Goal: Task Accomplishment & Management: Use online tool/utility

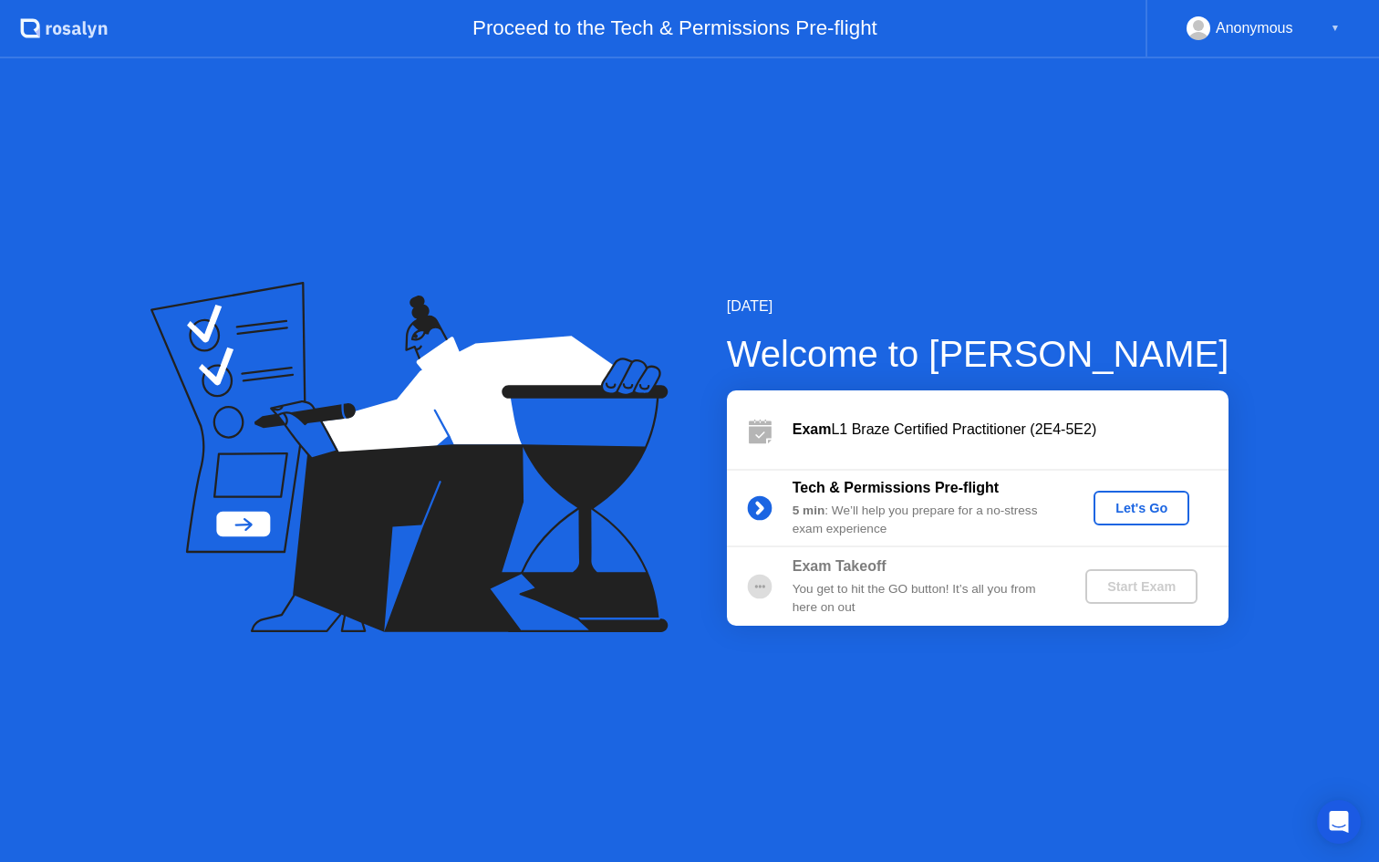
click at [1146, 507] on div "Let's Go" at bounding box center [1141, 508] width 81 height 15
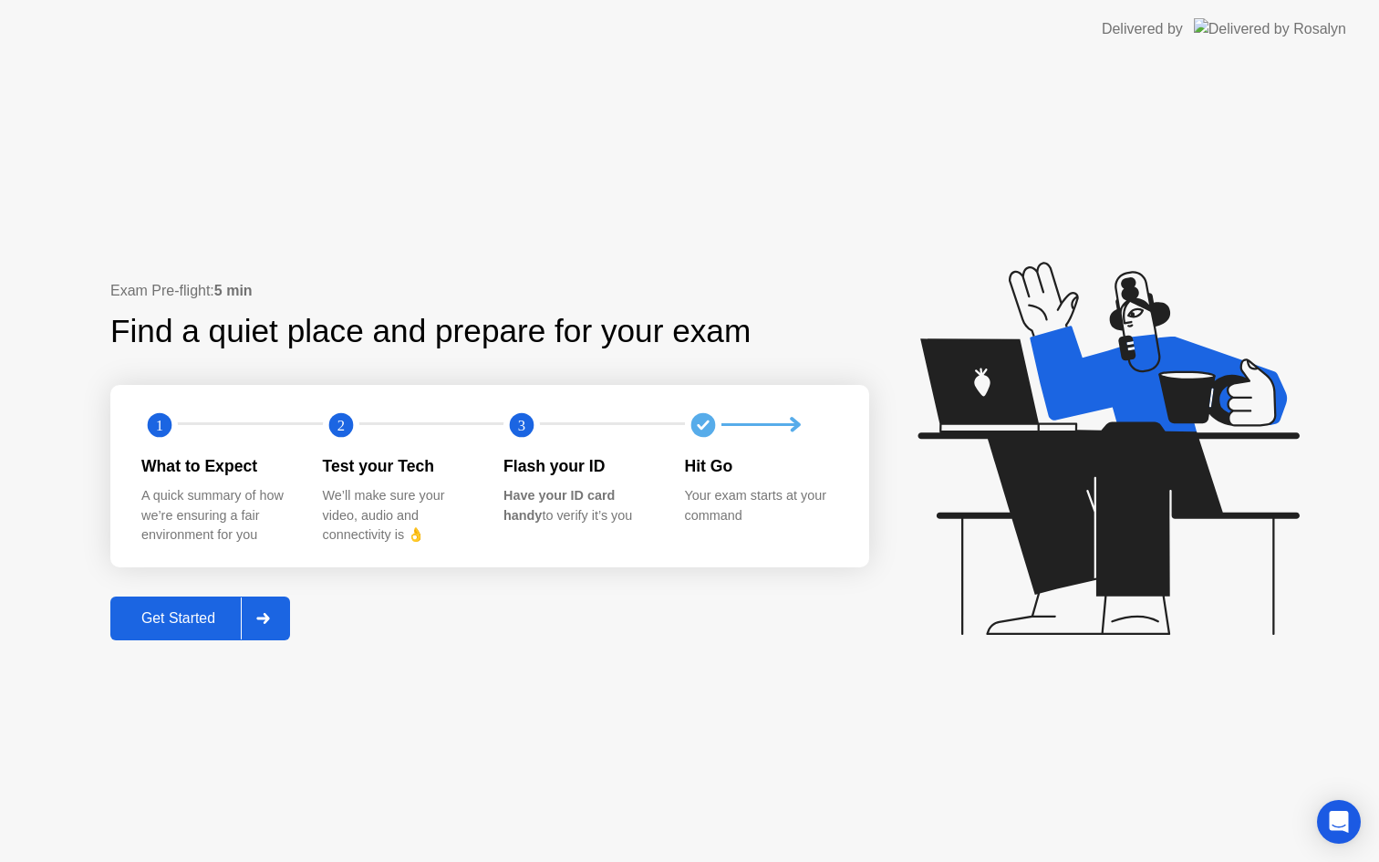
click at [182, 616] on div "Get Started" at bounding box center [178, 618] width 125 height 16
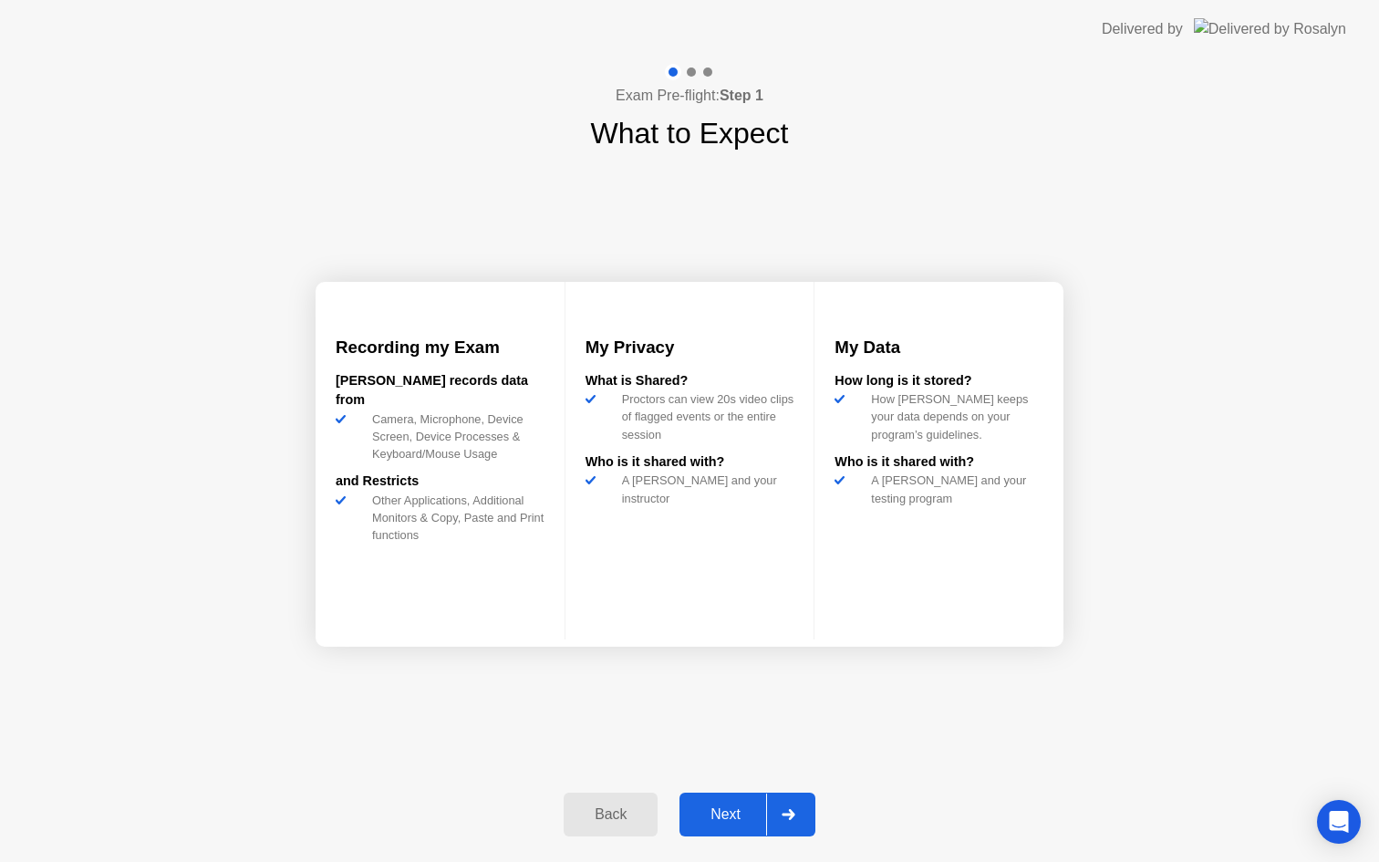
click at [711, 813] on div "Next" at bounding box center [725, 814] width 81 height 16
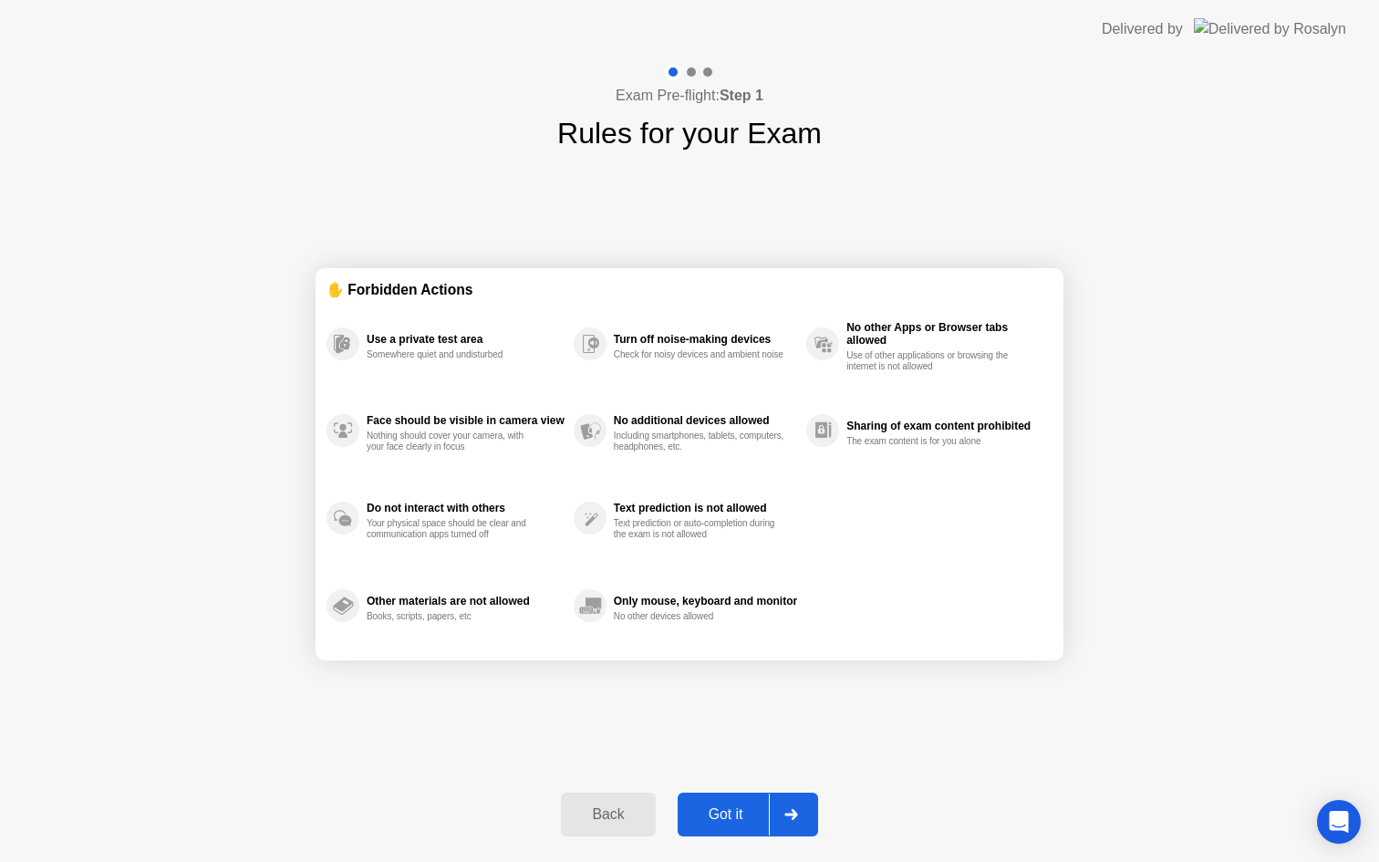
click at [729, 812] on div "Got it" at bounding box center [726, 814] width 86 height 16
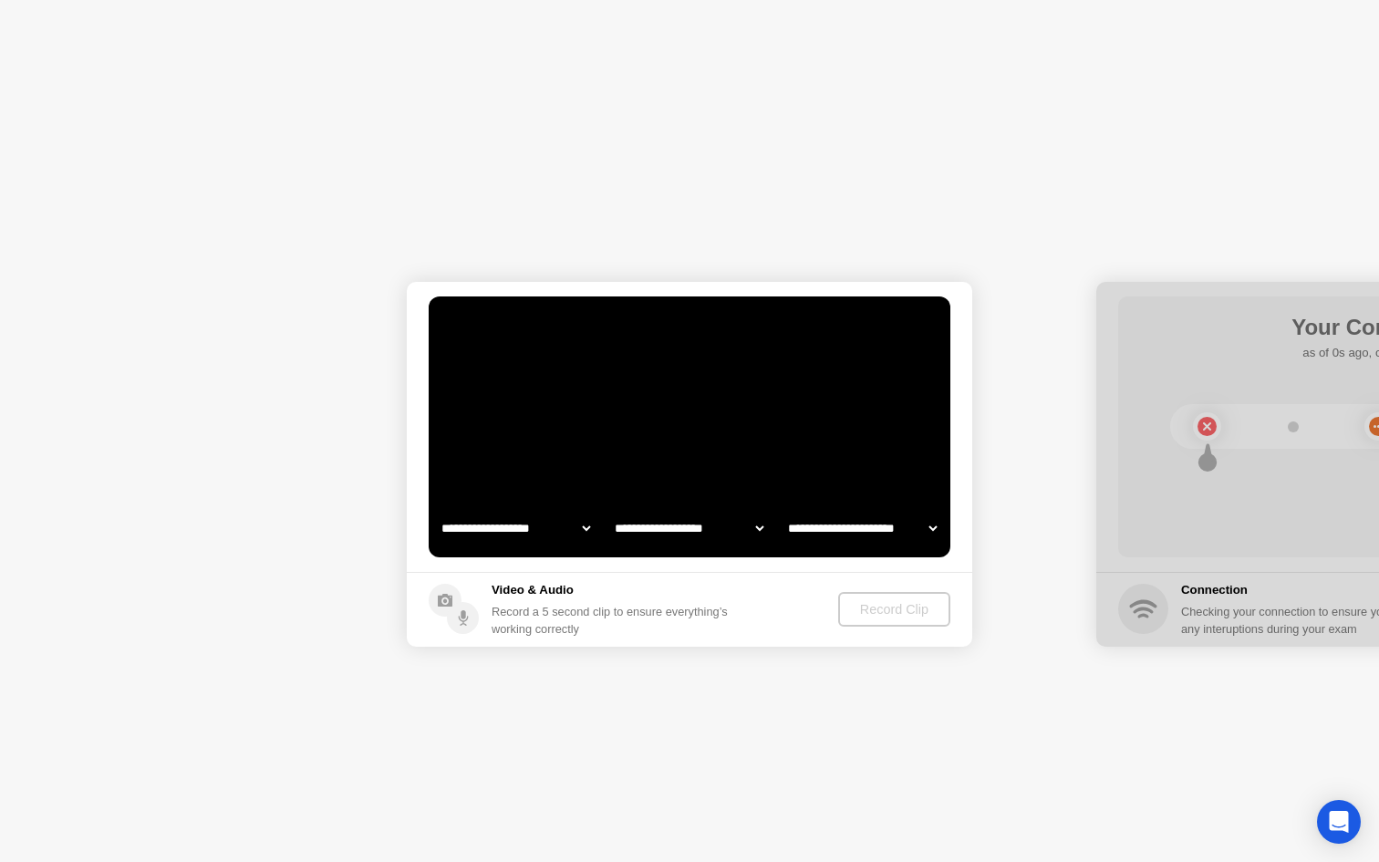
select select "**********"
select select "*******"
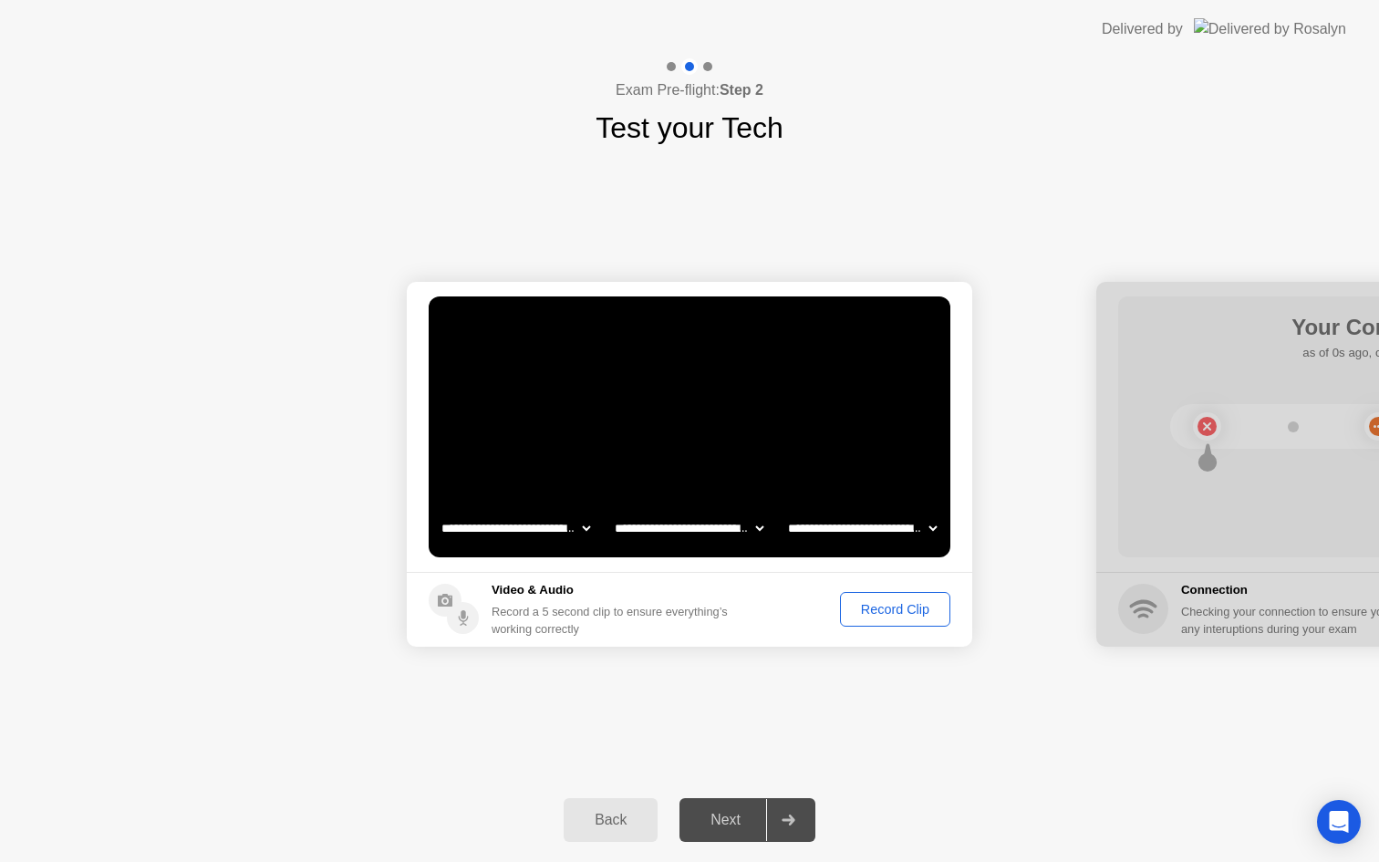
click at [885, 615] on div "Record Clip" at bounding box center [895, 609] width 98 height 15
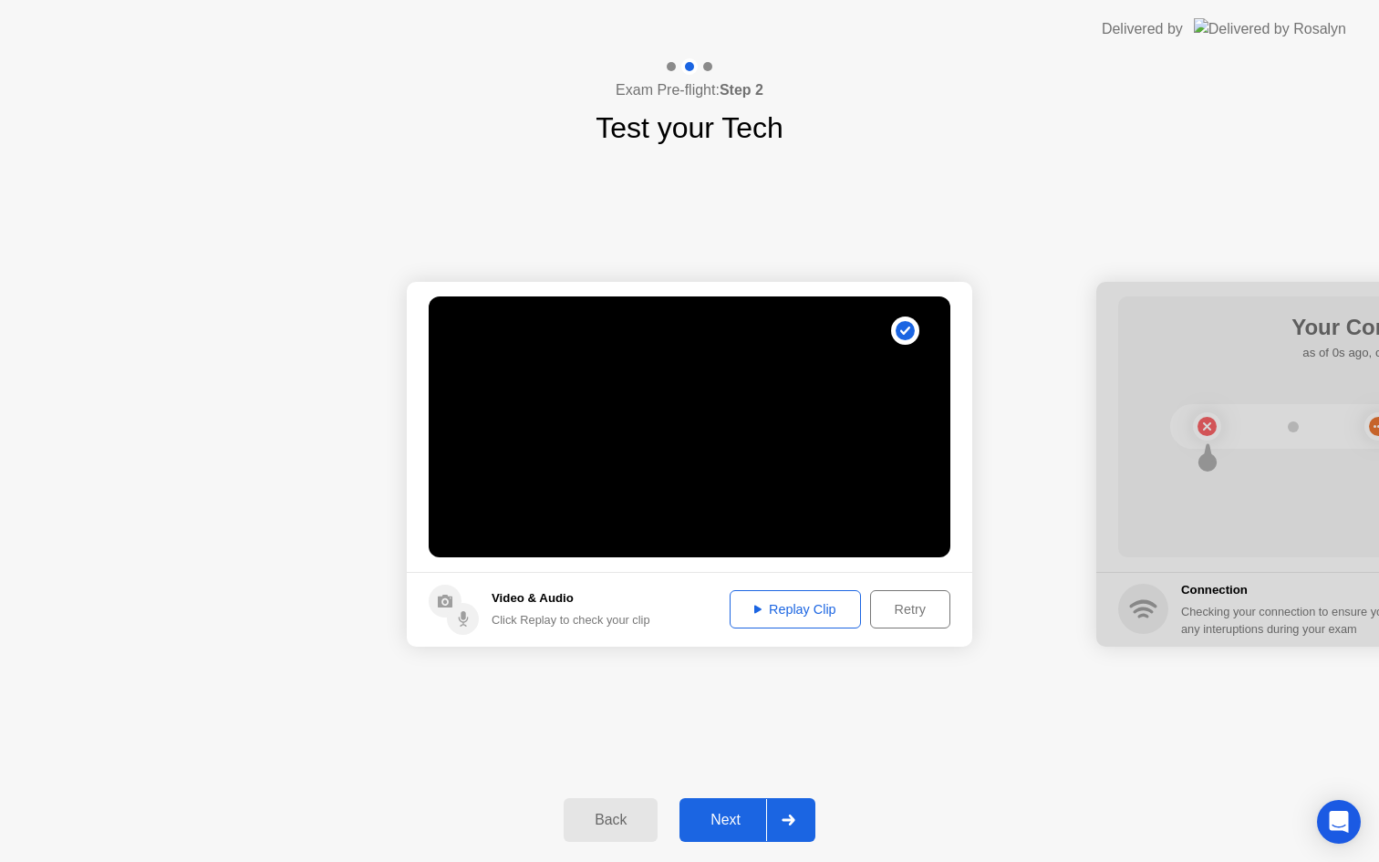
click at [734, 822] on div "Next" at bounding box center [725, 820] width 81 height 16
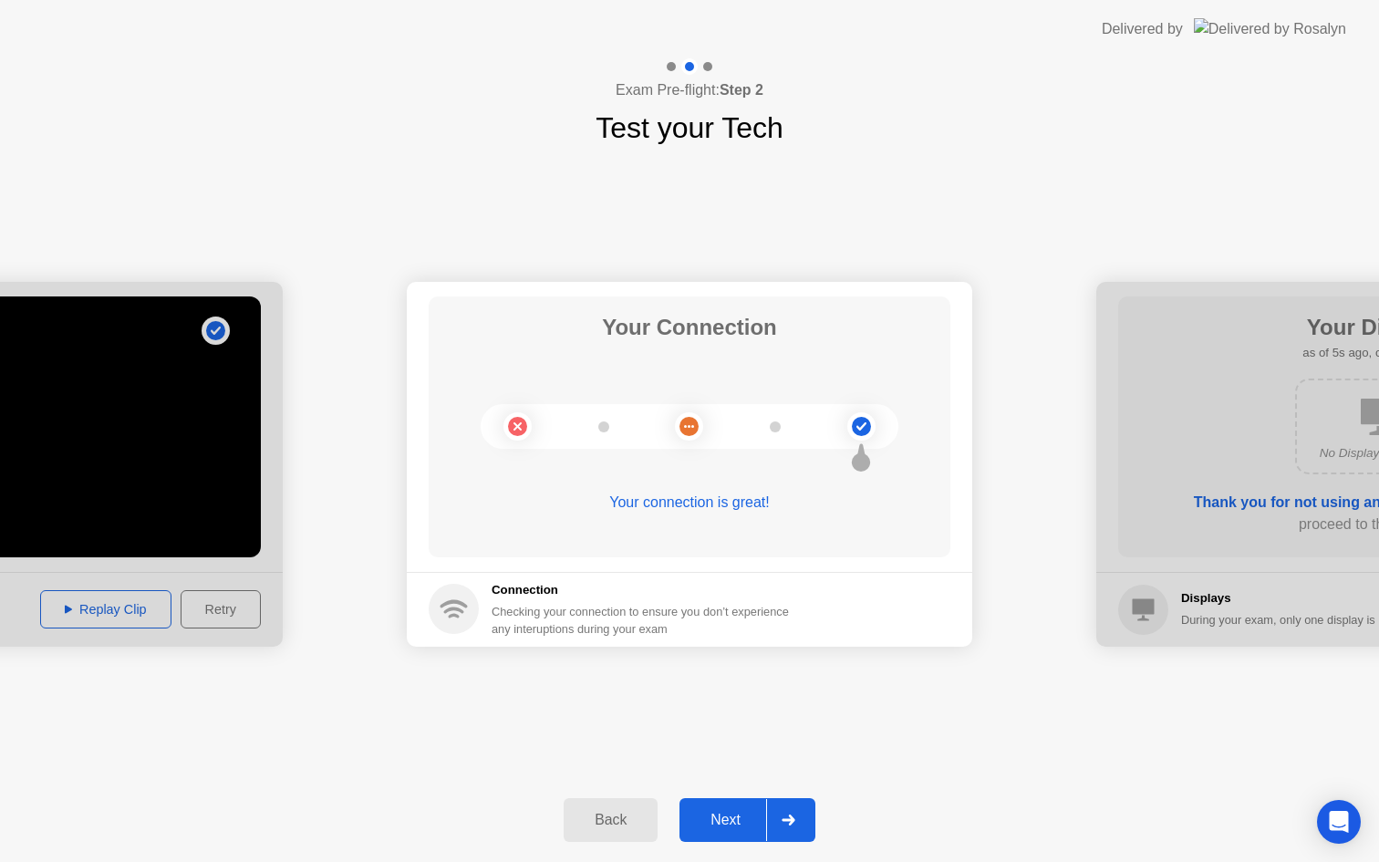
click at [721, 806] on button "Next" at bounding box center [747, 820] width 136 height 44
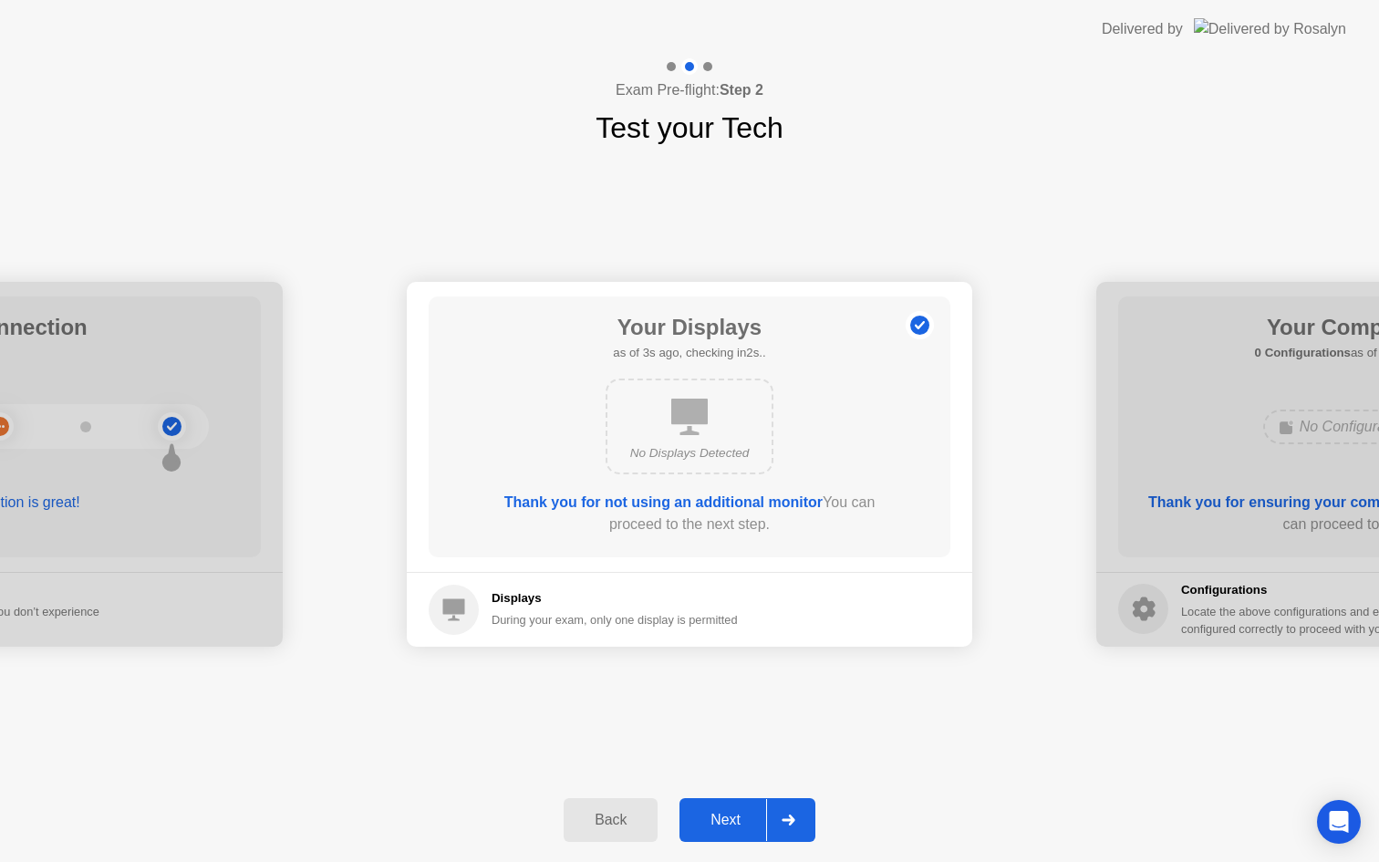
click at [737, 822] on div "Next" at bounding box center [725, 820] width 81 height 16
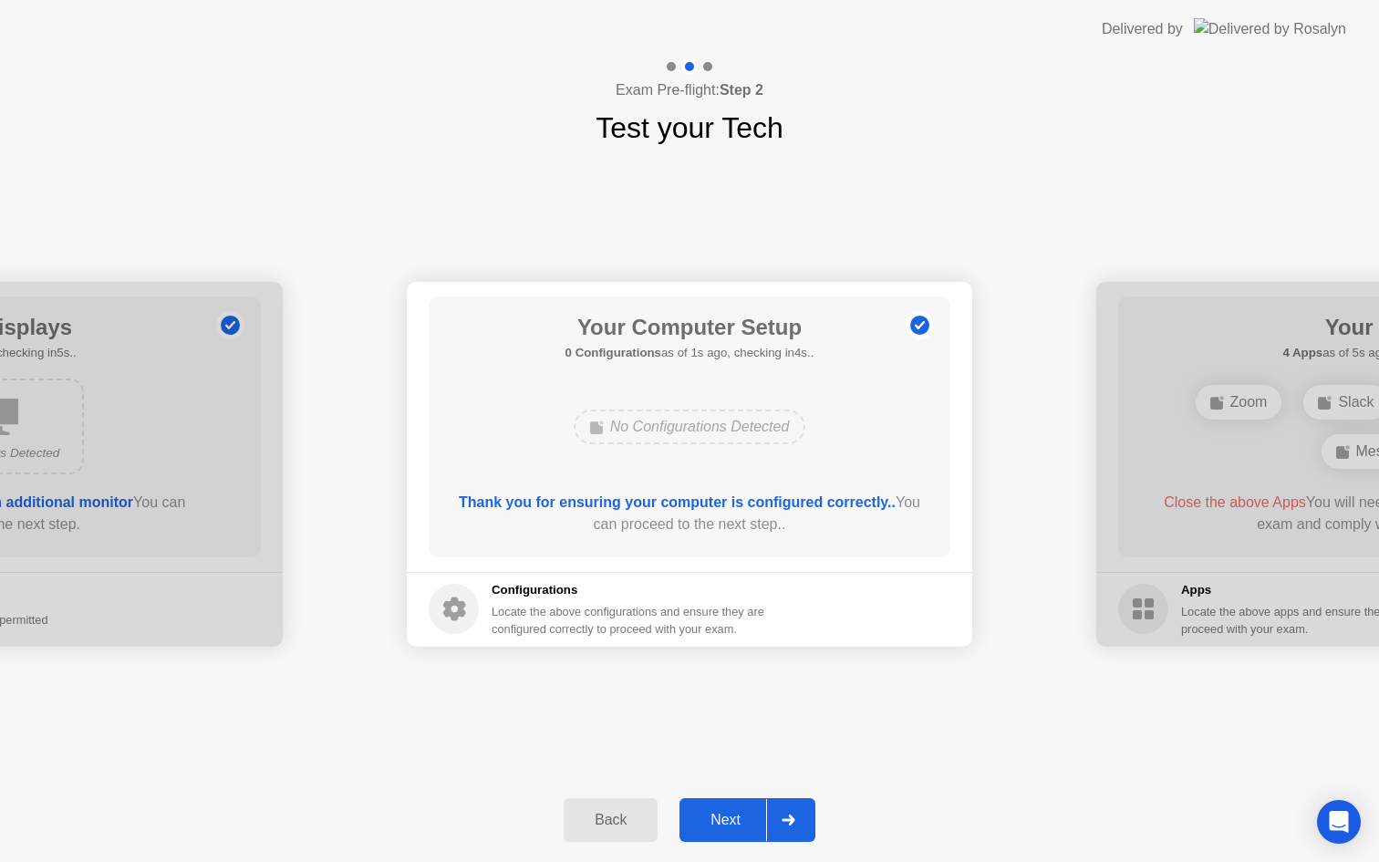
click at [737, 822] on div "Next" at bounding box center [725, 820] width 81 height 16
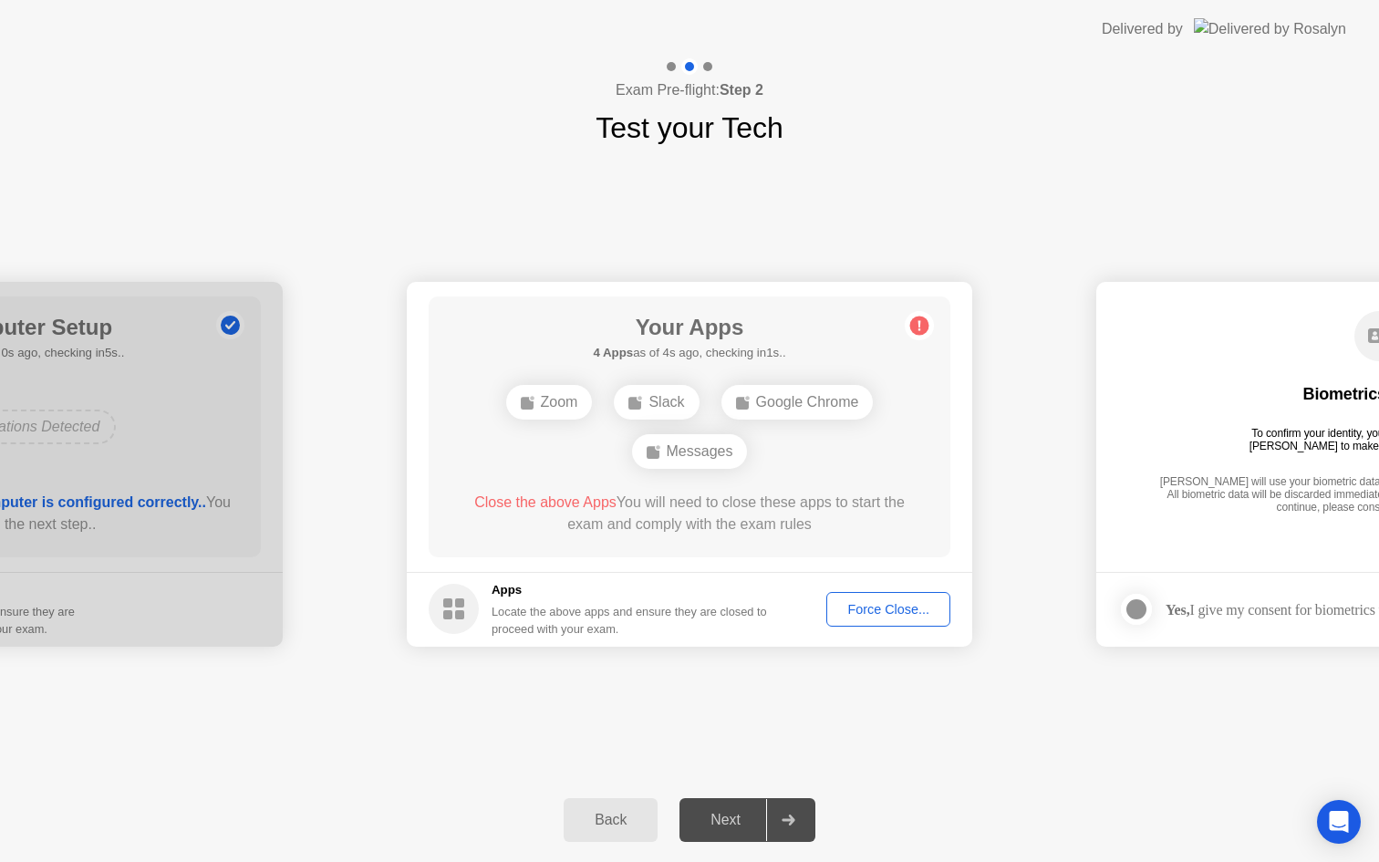
click at [873, 612] on div "Force Close..." at bounding box center [887, 609] width 111 height 15
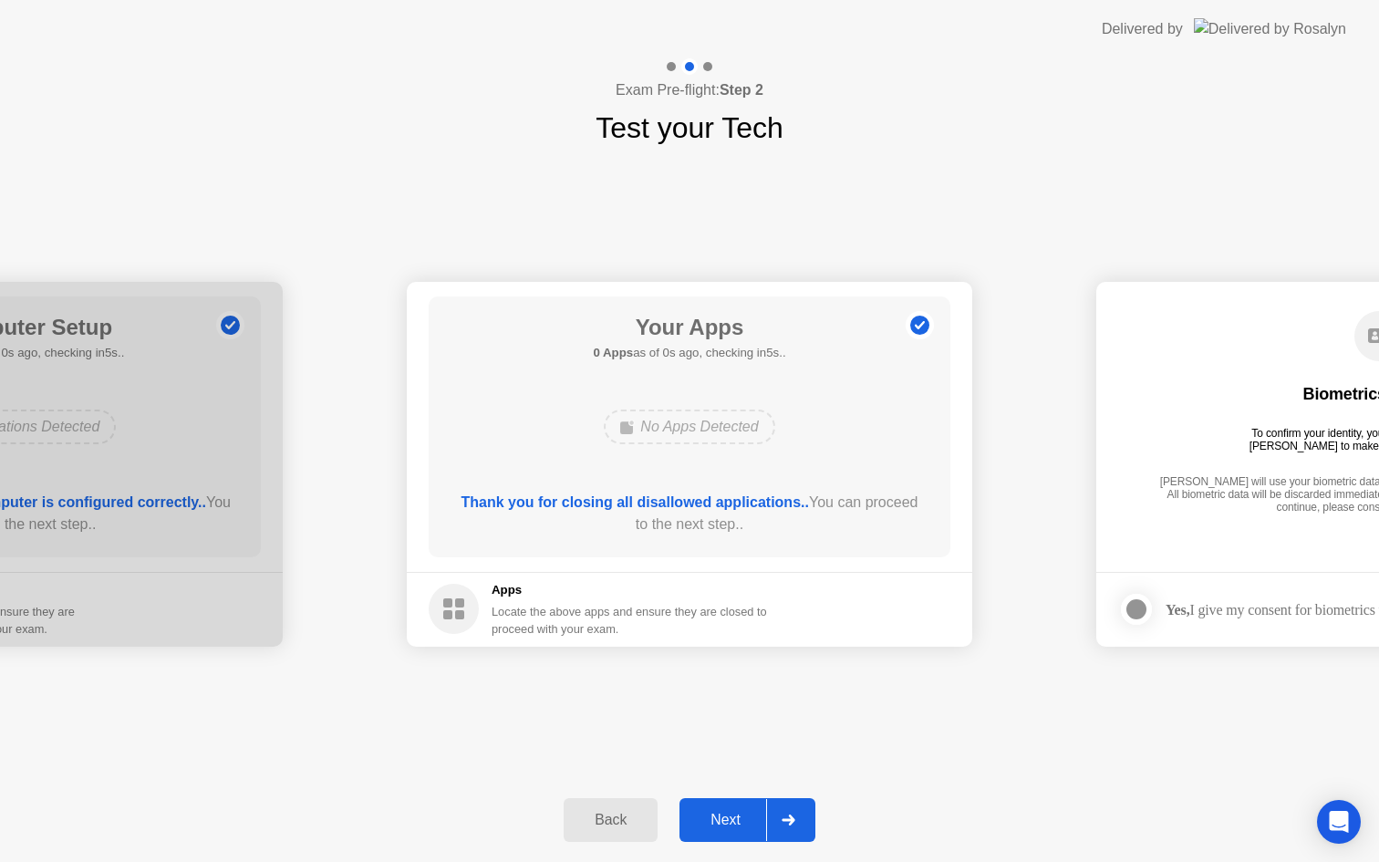
click at [828, 720] on div "**********" at bounding box center [689, 464] width 1379 height 628
click at [721, 822] on div "Next" at bounding box center [725, 820] width 81 height 16
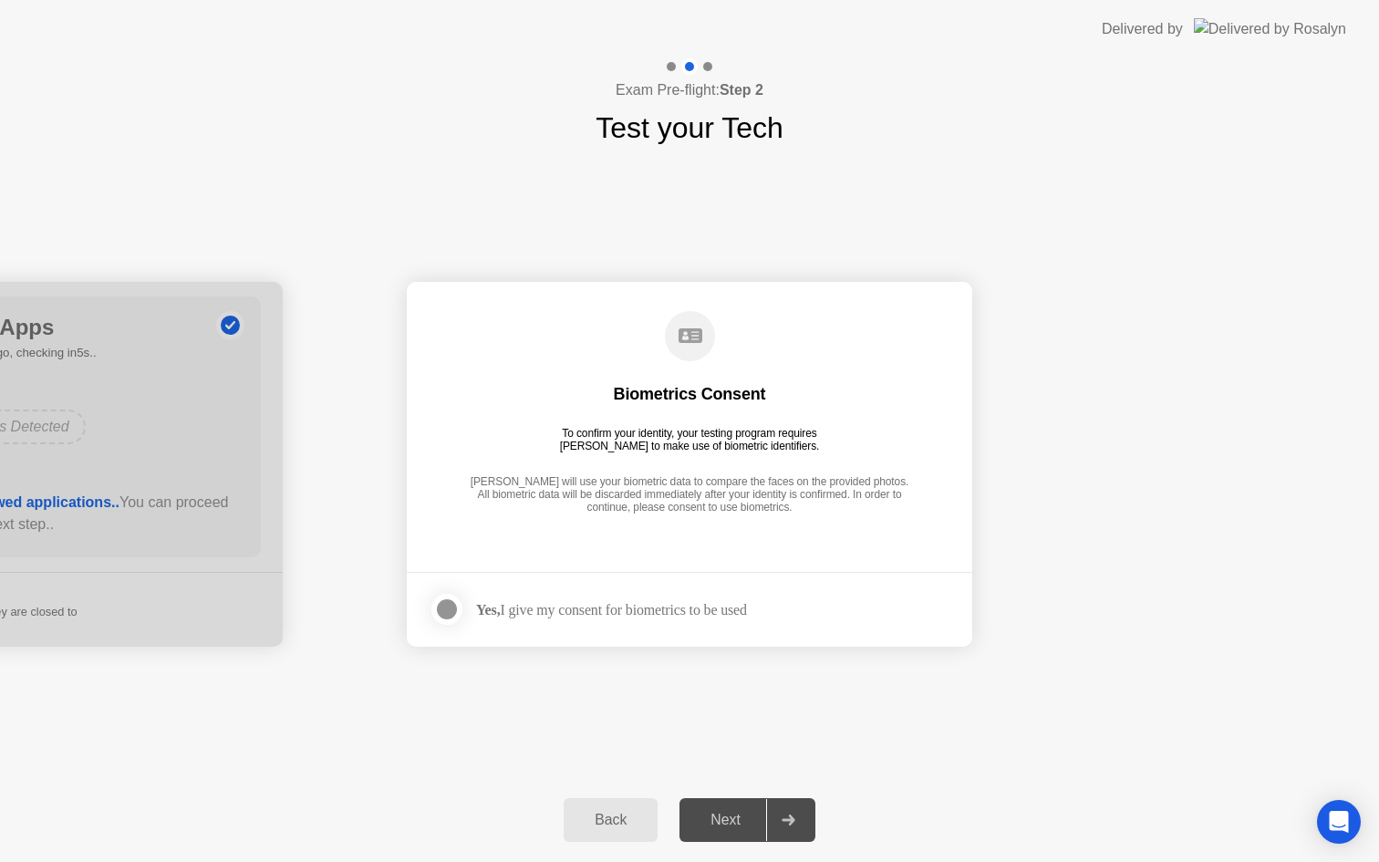
click at [642, 606] on div "Yes, I give my consent for biometrics to be used" at bounding box center [611, 609] width 271 height 17
click at [452, 605] on div at bounding box center [447, 609] width 22 height 22
click at [734, 818] on div "Next" at bounding box center [725, 820] width 81 height 16
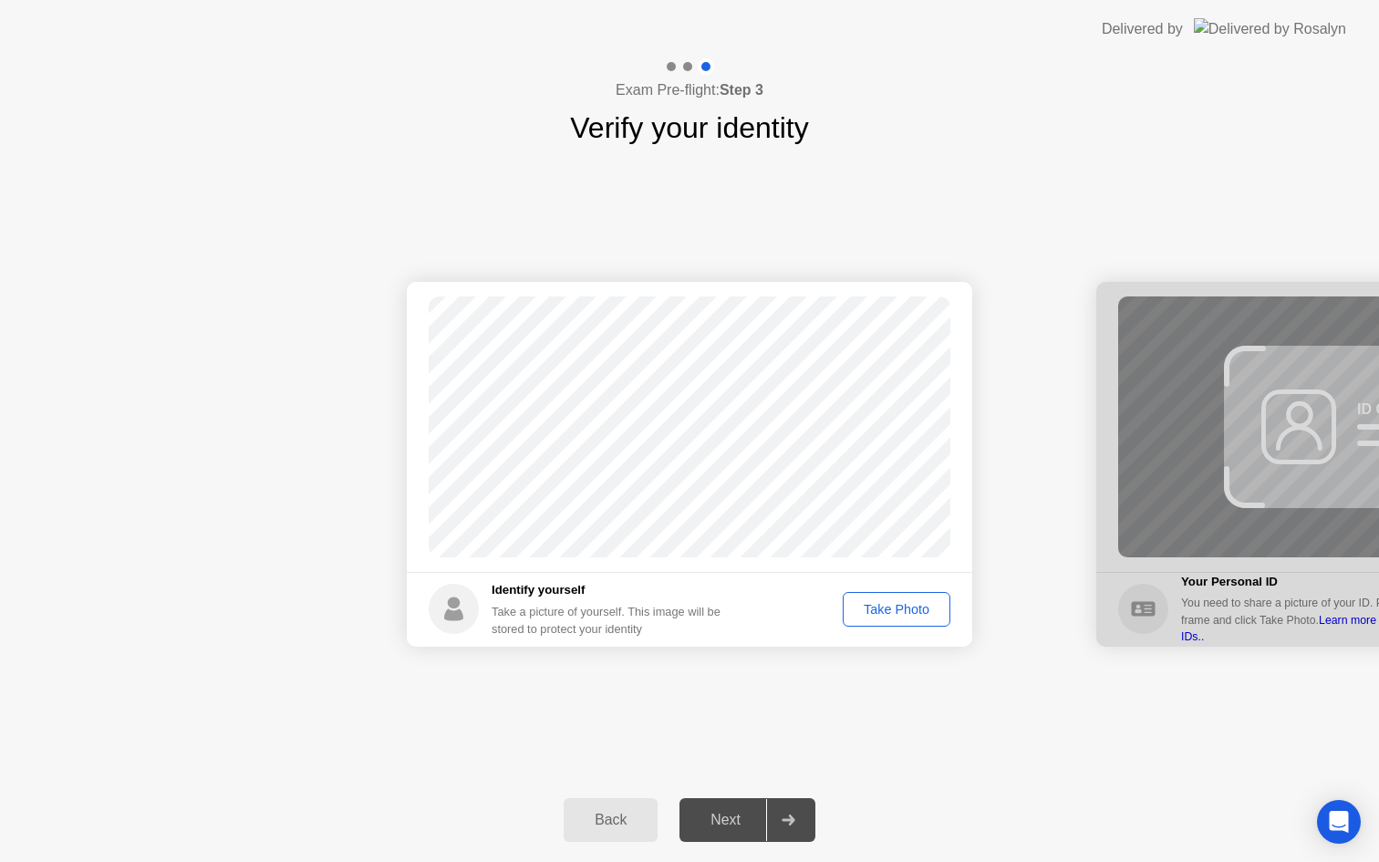
click at [900, 608] on div "Take Photo" at bounding box center [896, 609] width 95 height 15
click at [901, 614] on div "Retake" at bounding box center [908, 609] width 71 height 15
click at [901, 614] on div "Take Photo" at bounding box center [896, 609] width 95 height 15
click at [727, 819] on div "Next" at bounding box center [725, 820] width 81 height 16
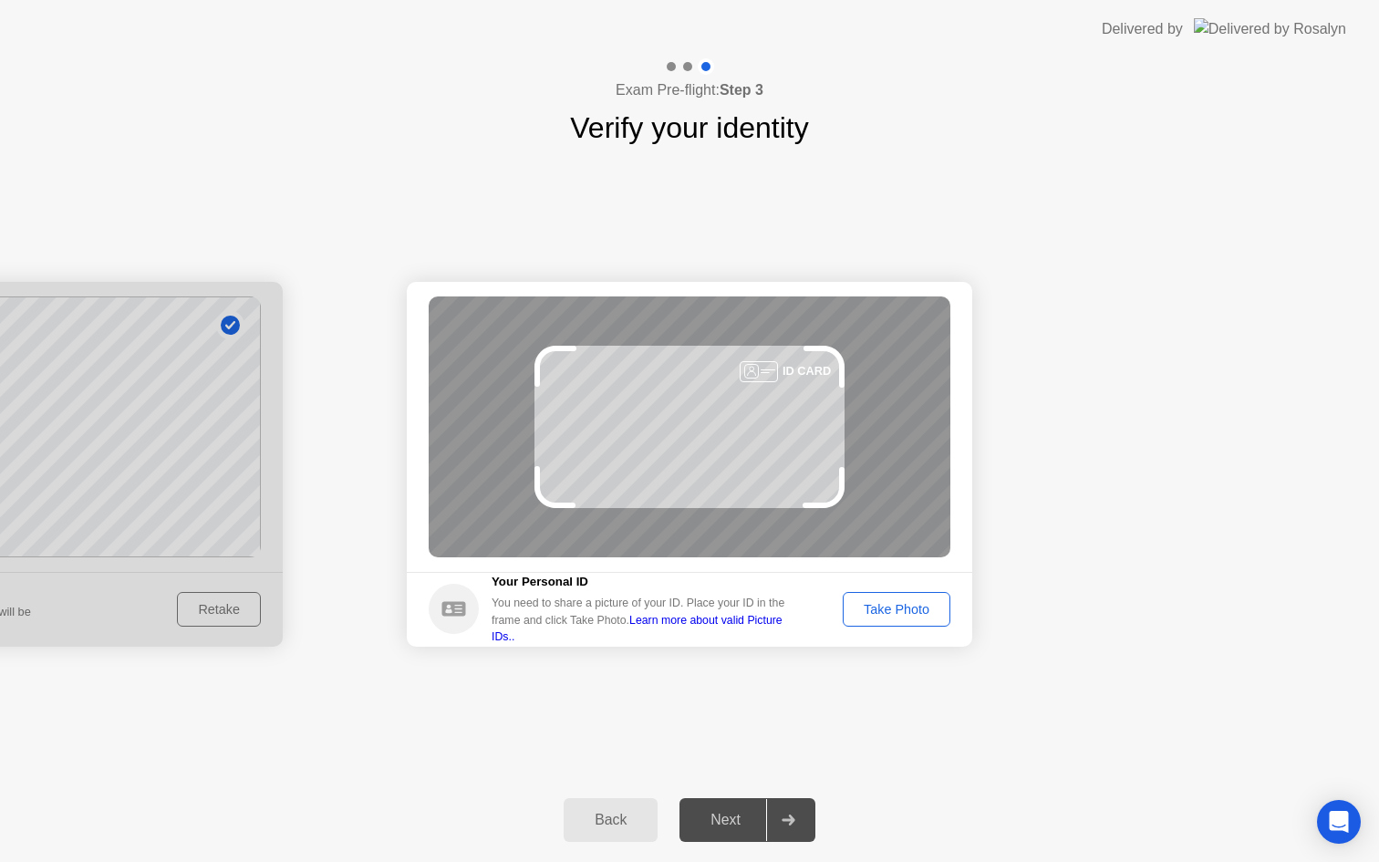
click at [893, 615] on div "Take Photo" at bounding box center [896, 609] width 95 height 15
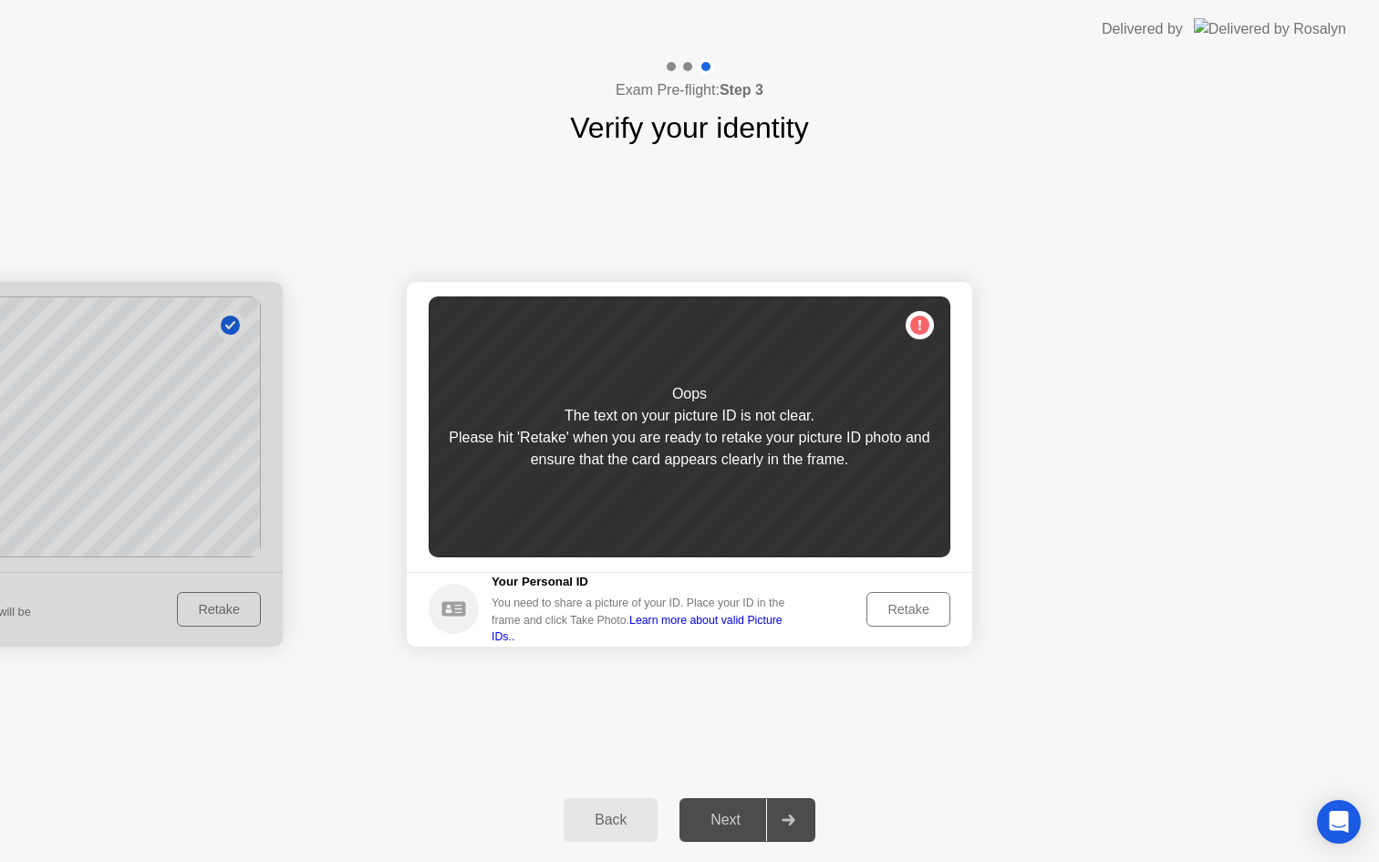
click at [905, 603] on div "Retake" at bounding box center [908, 609] width 71 height 15
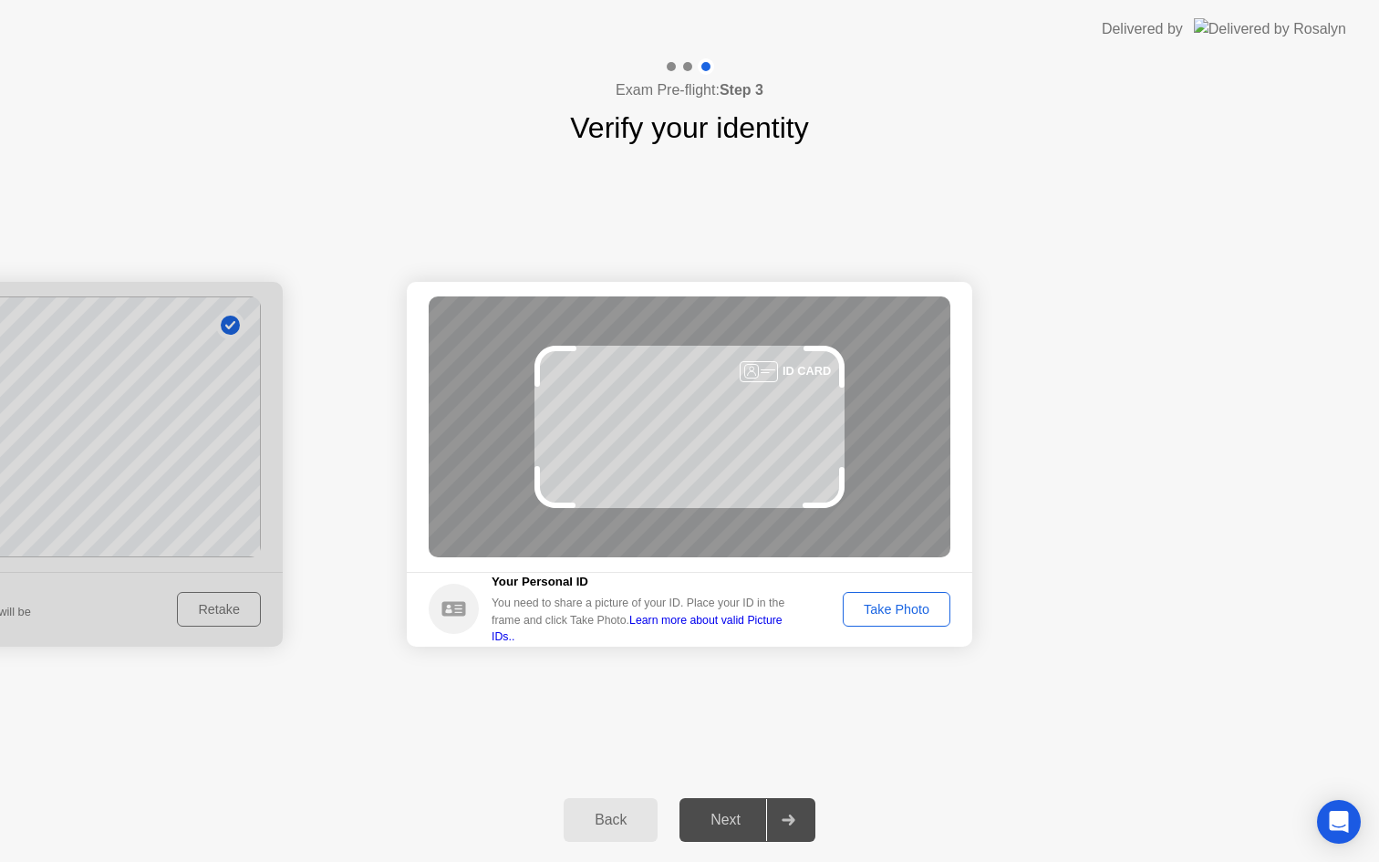
click at [926, 611] on div "Take Photo" at bounding box center [896, 609] width 95 height 15
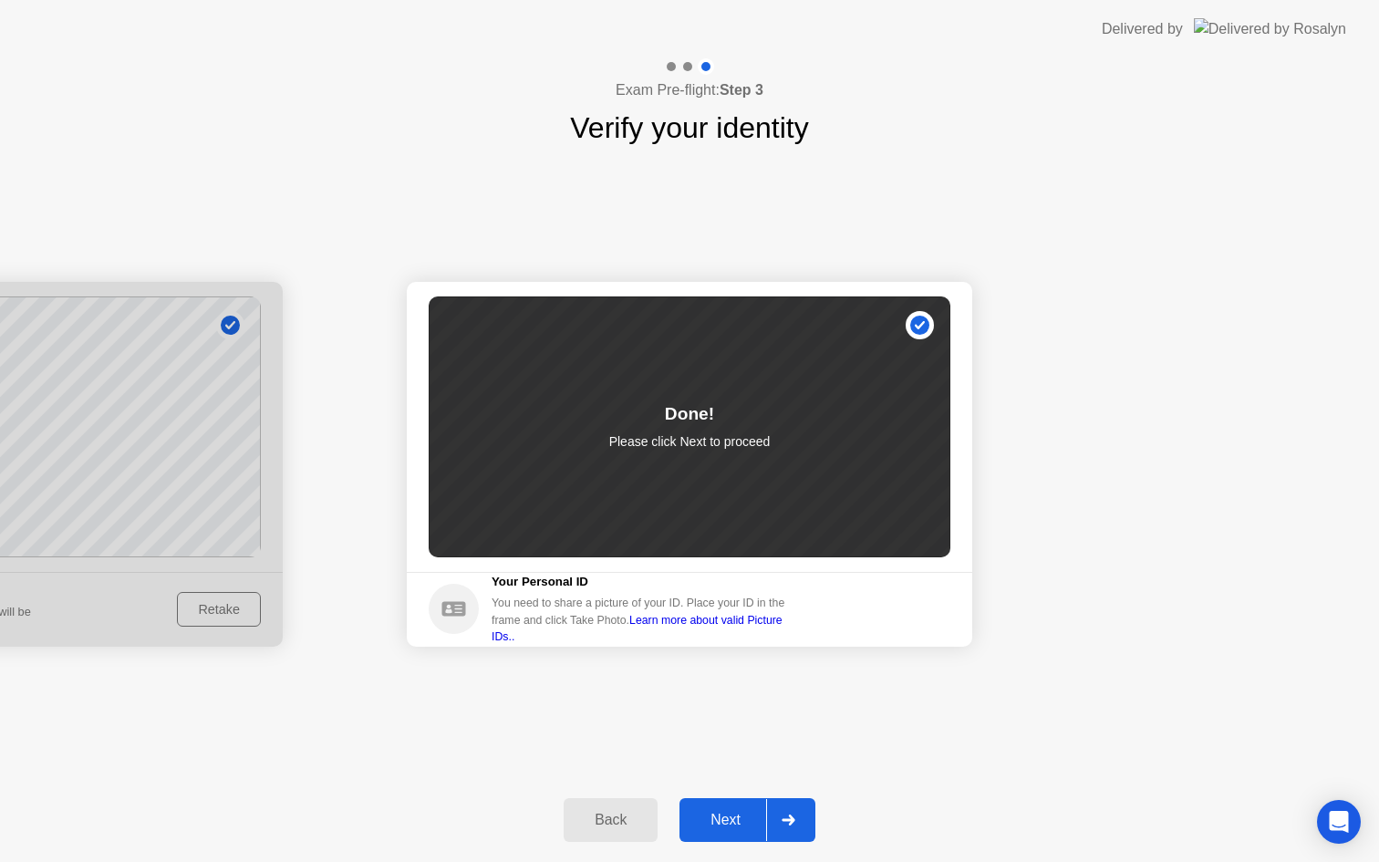
click at [718, 832] on button "Next" at bounding box center [747, 820] width 136 height 44
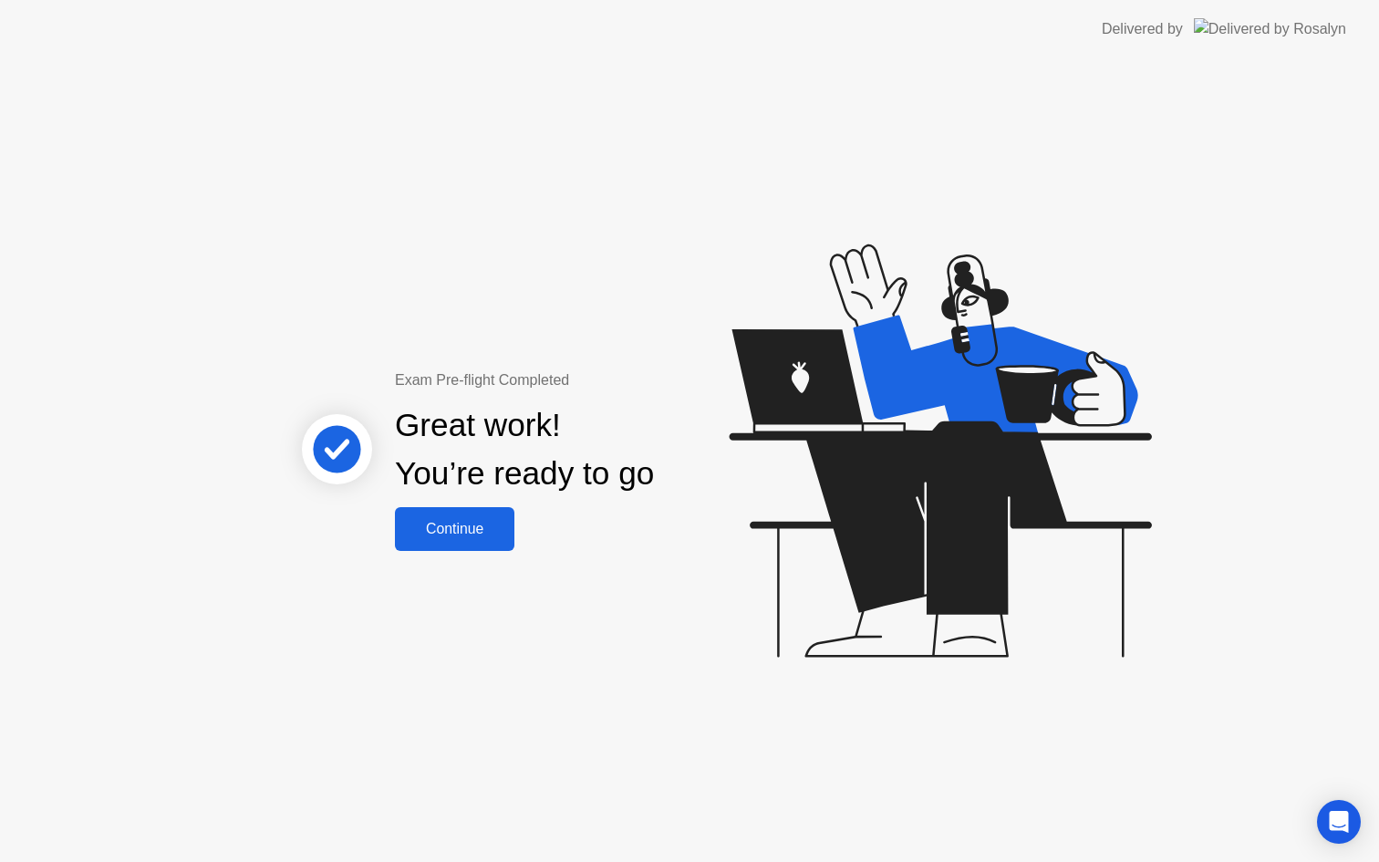
click at [460, 530] on div "Continue" at bounding box center [454, 529] width 109 height 16
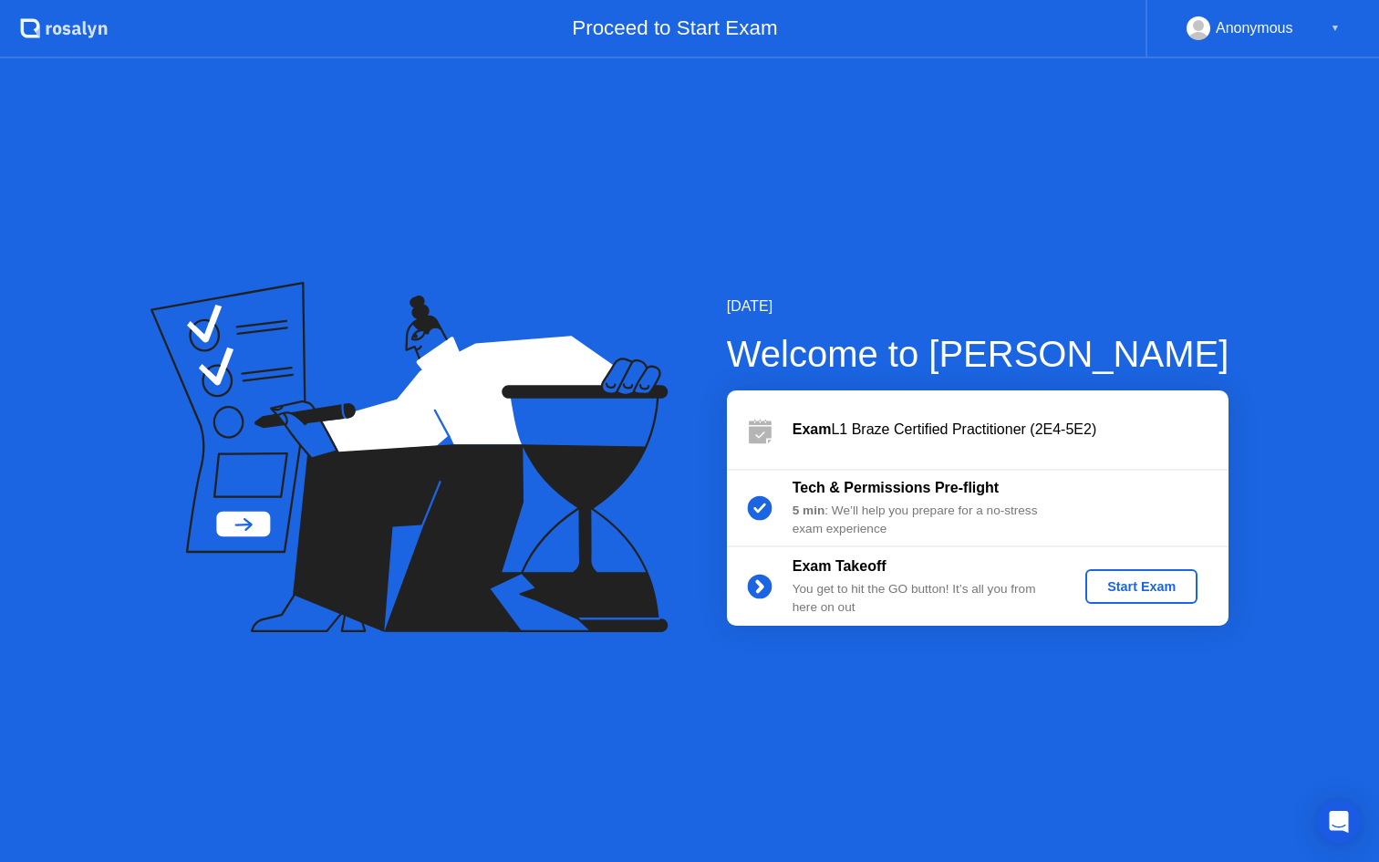
click at [1101, 589] on div "Start Exam" at bounding box center [1141, 586] width 98 height 15
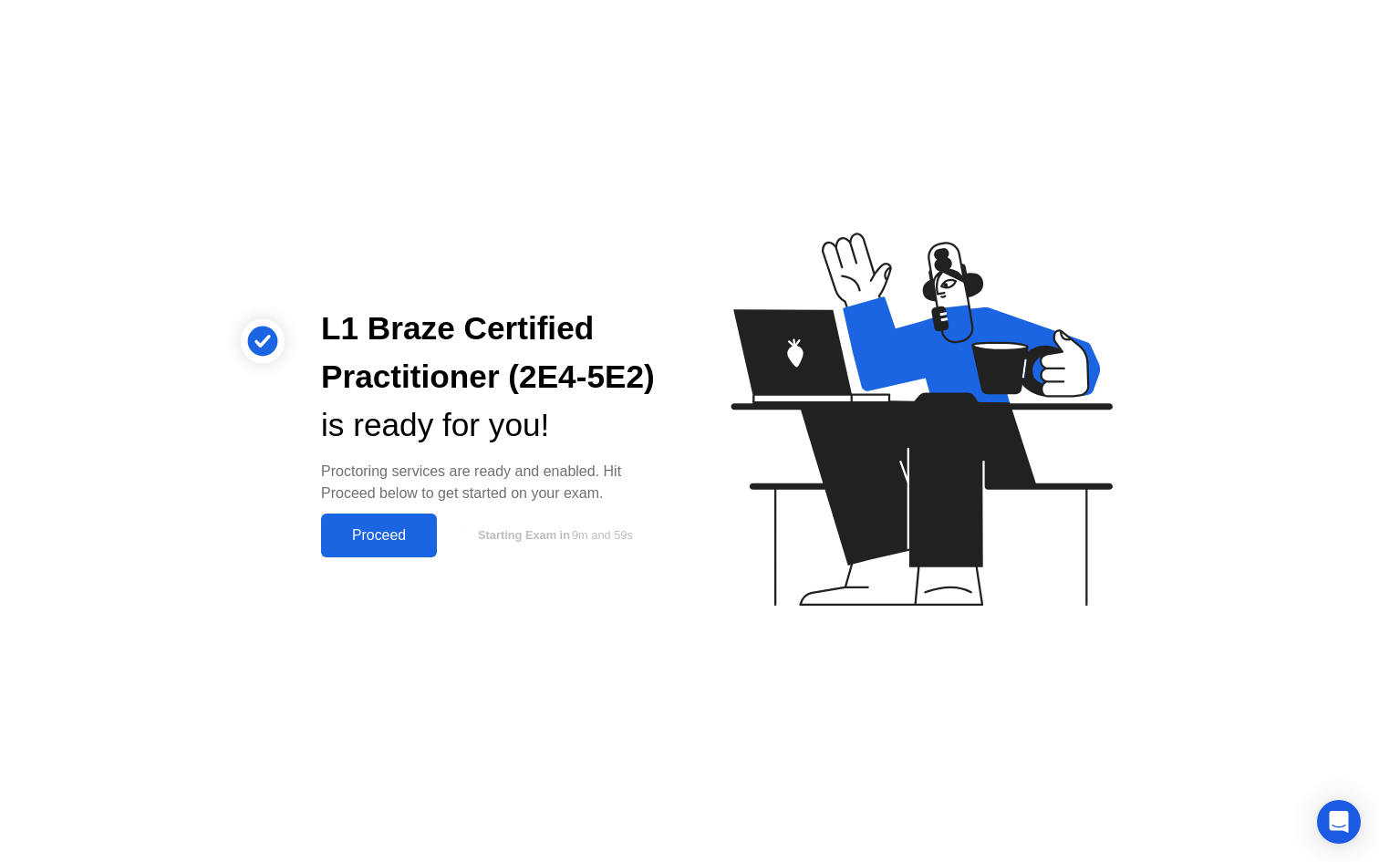
click at [385, 549] on button "Proceed" at bounding box center [379, 535] width 116 height 44
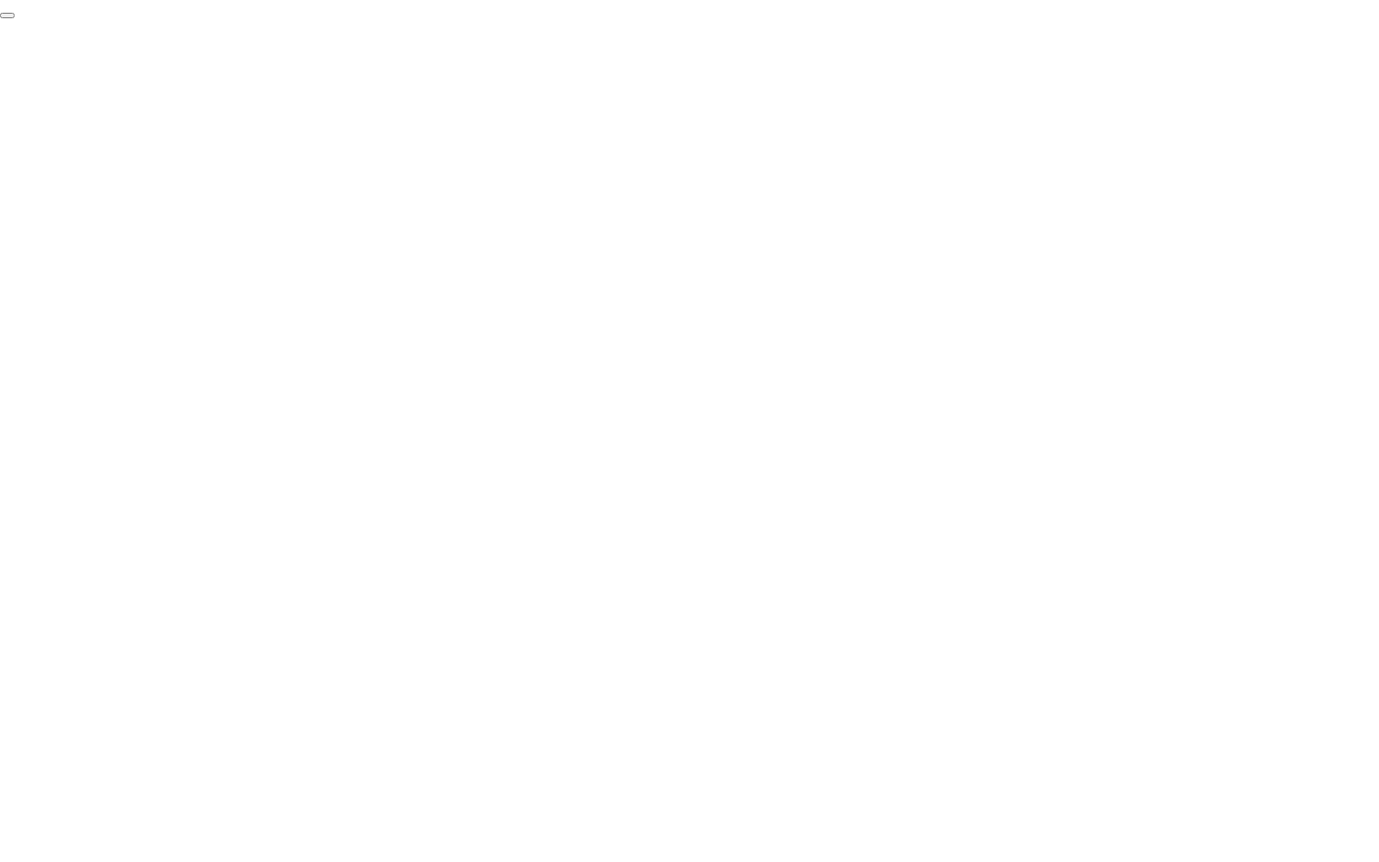
click div "End Proctoring Session"
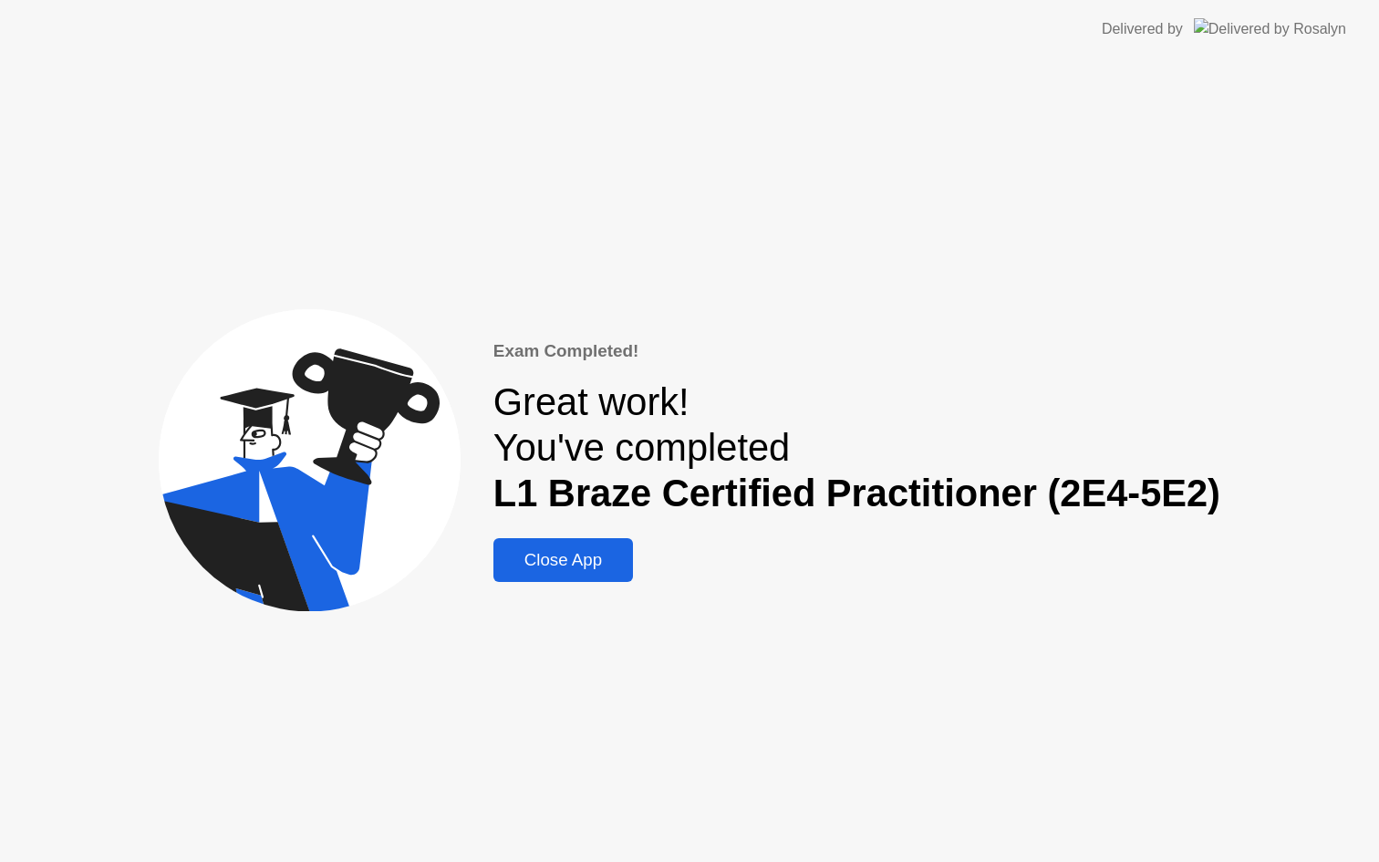
click at [563, 555] on div "Close App" at bounding box center [563, 560] width 129 height 20
